Goal: Find specific page/section: Find specific page/section

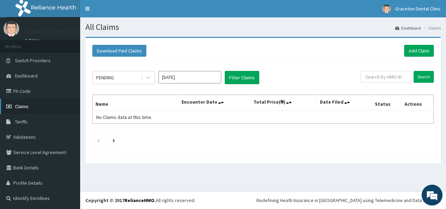
click at [19, 106] on span "Claims" at bounding box center [22, 106] width 14 height 6
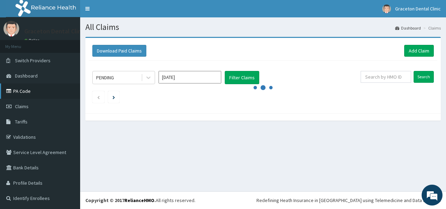
click at [25, 90] on link "PA Code" at bounding box center [40, 91] width 80 height 15
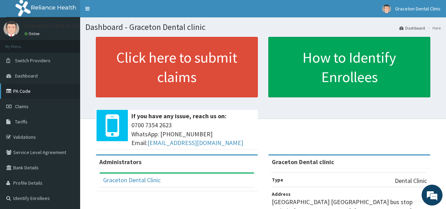
click at [19, 91] on link "PA Code" at bounding box center [40, 91] width 80 height 15
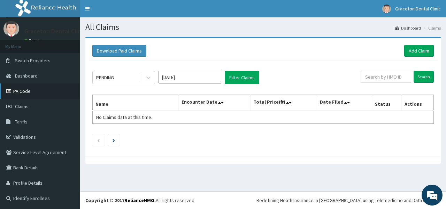
click at [16, 92] on link "PA Code" at bounding box center [40, 91] width 80 height 15
